Goal: Transaction & Acquisition: Obtain resource

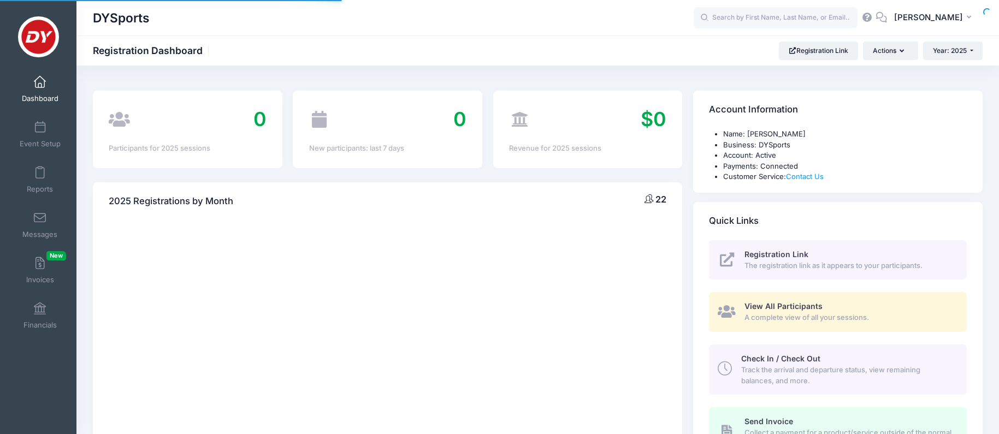
select select
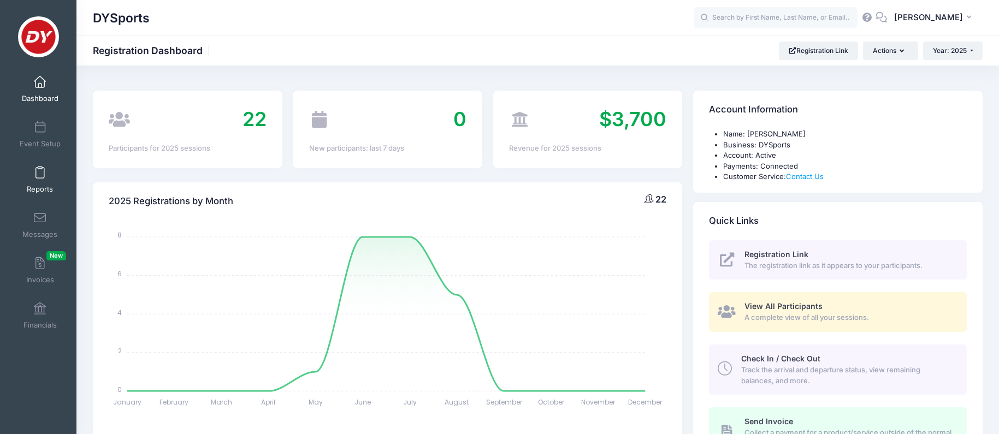
click at [33, 180] on link "Reports" at bounding box center [40, 180] width 52 height 38
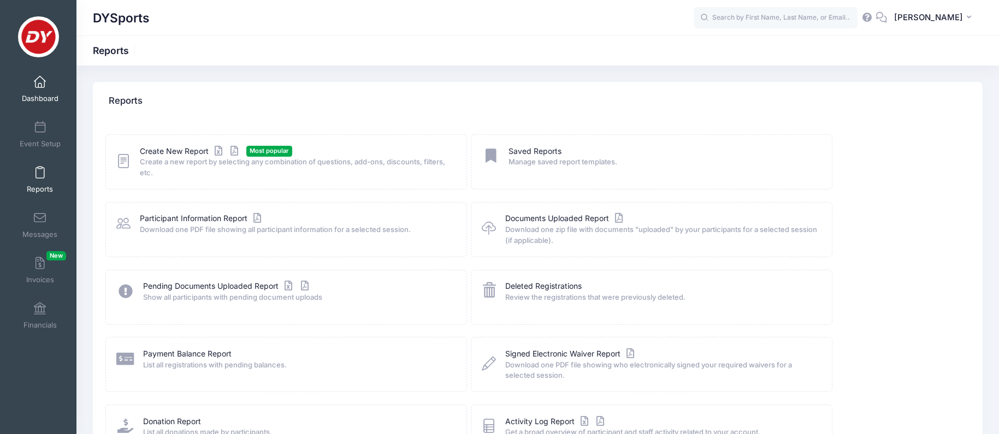
click at [46, 94] on span "Dashboard" at bounding box center [40, 98] width 37 height 9
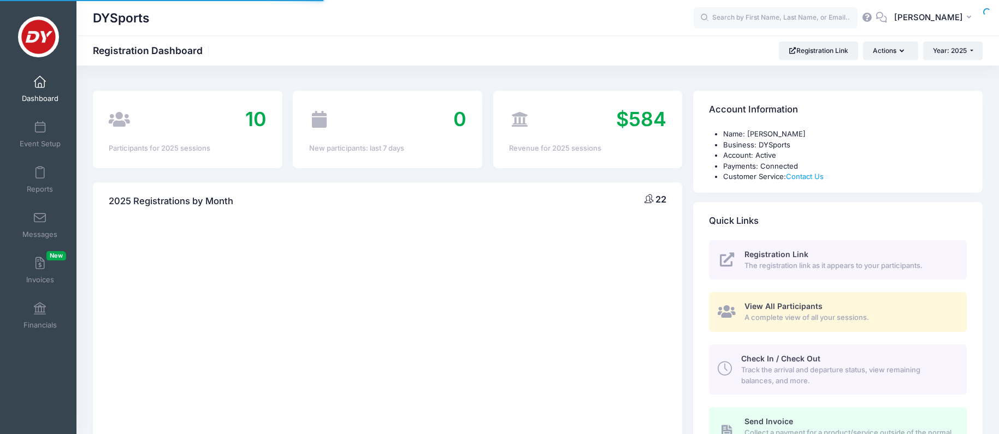
select select
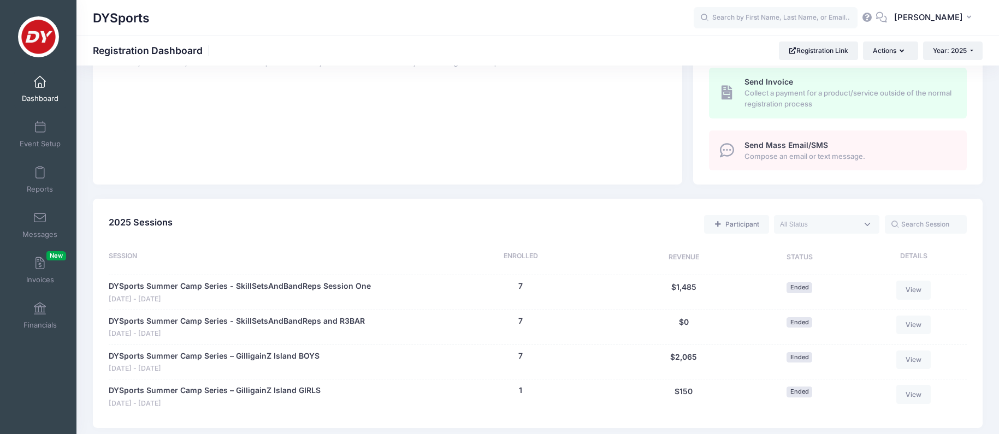
scroll to position [463, 0]
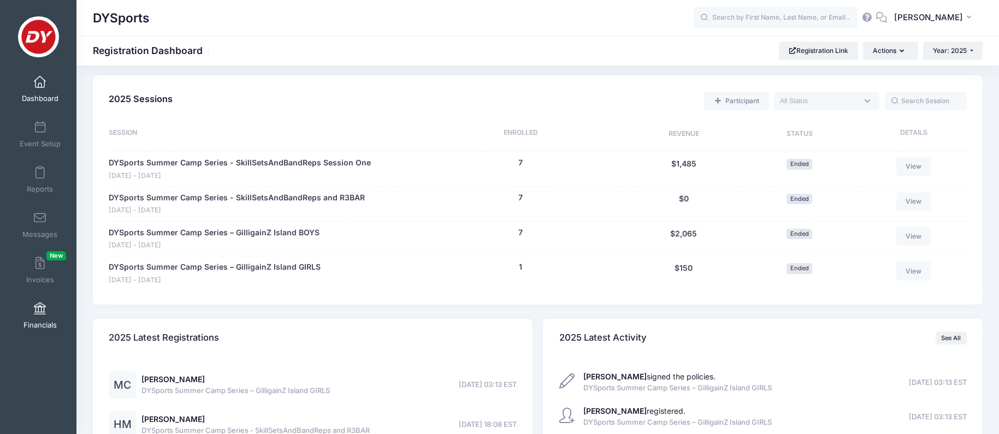
click at [40, 309] on span at bounding box center [40, 309] width 0 height 12
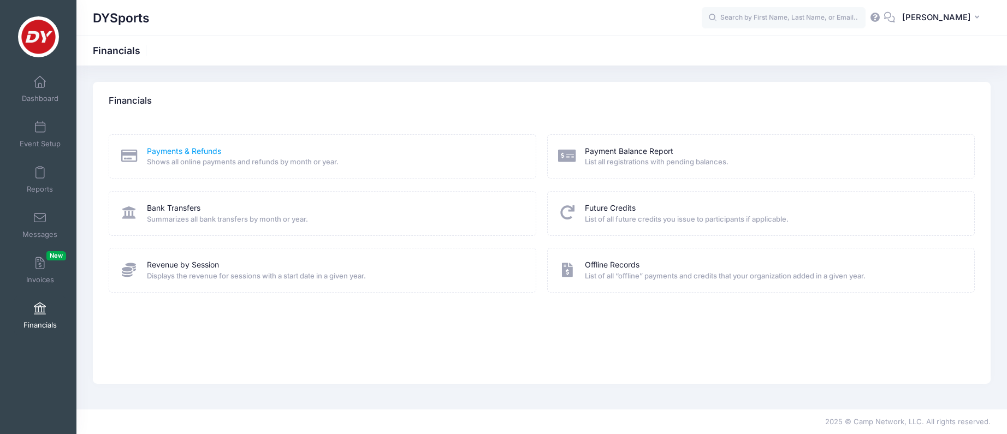
click at [196, 154] on link "Payments & Refunds" at bounding box center [184, 151] width 74 height 11
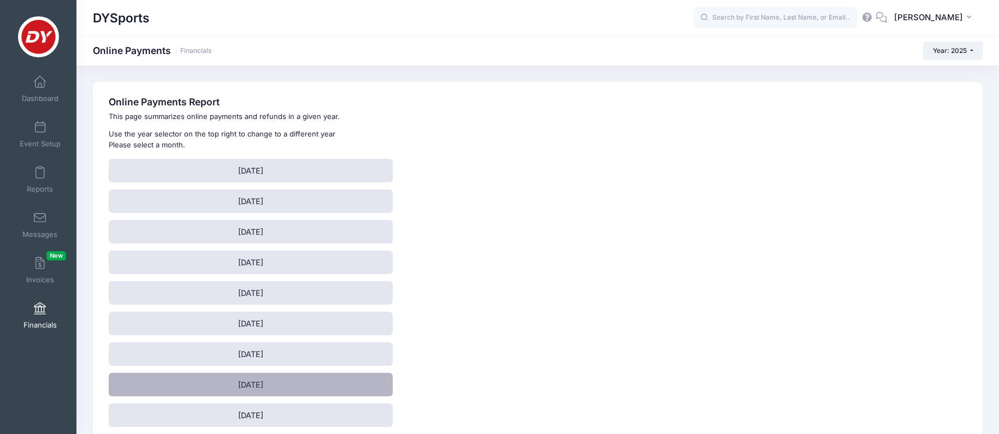
click at [183, 389] on link "[DATE]" at bounding box center [251, 384] width 284 height 23
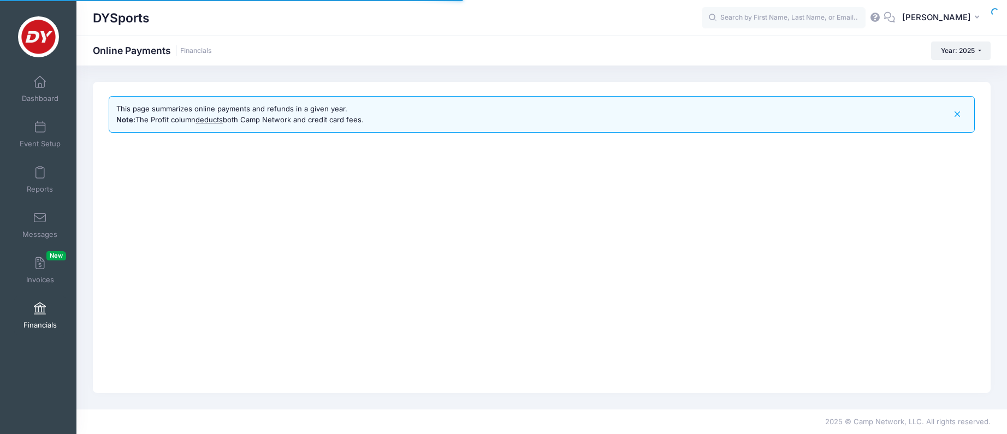
select select "10"
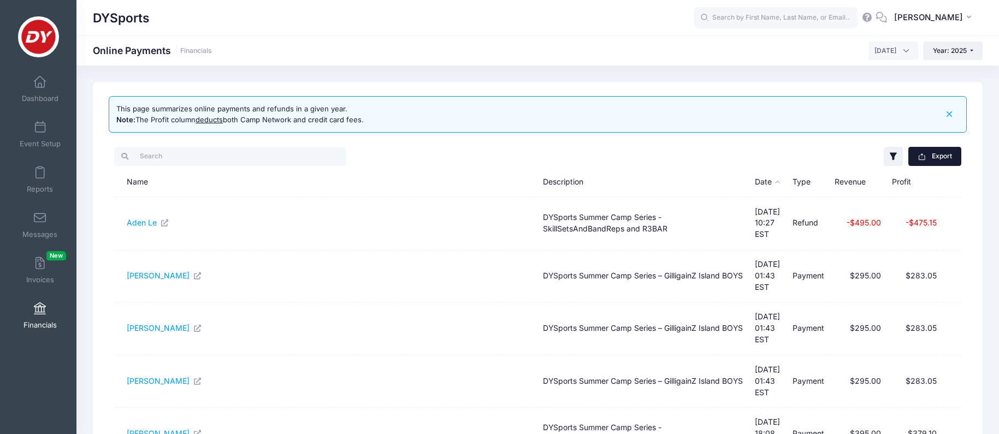
click at [940, 160] on button "Export" at bounding box center [935, 156] width 53 height 19
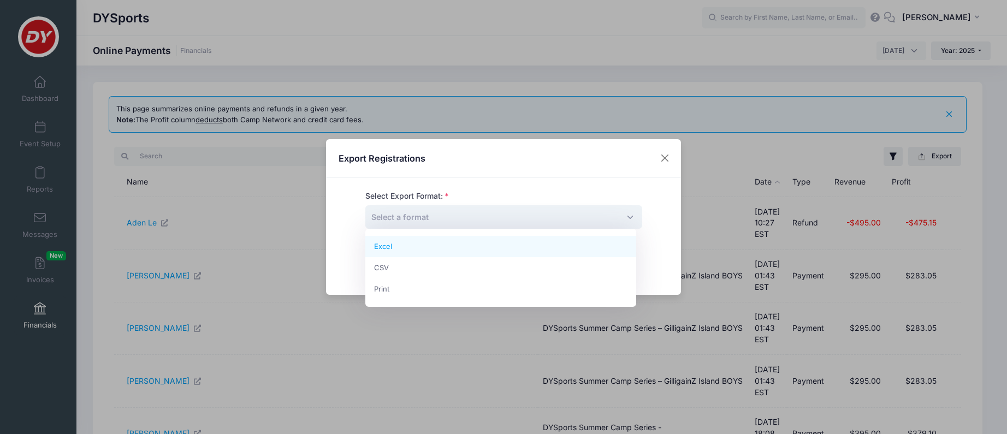
click at [621, 214] on span "Select a format" at bounding box center [503, 216] width 277 height 23
select select "excel"
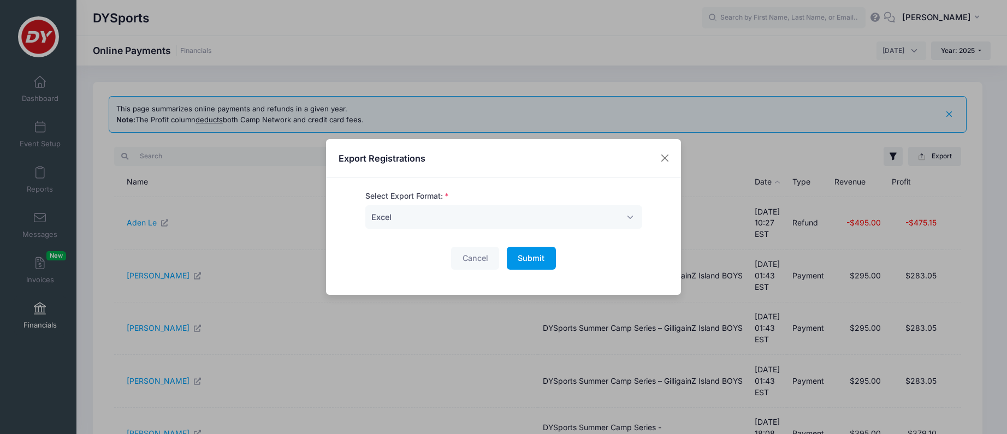
click at [547, 260] on button "Submit Please wait..." at bounding box center [531, 258] width 49 height 23
